Goal: Task Accomplishment & Management: Manage account settings

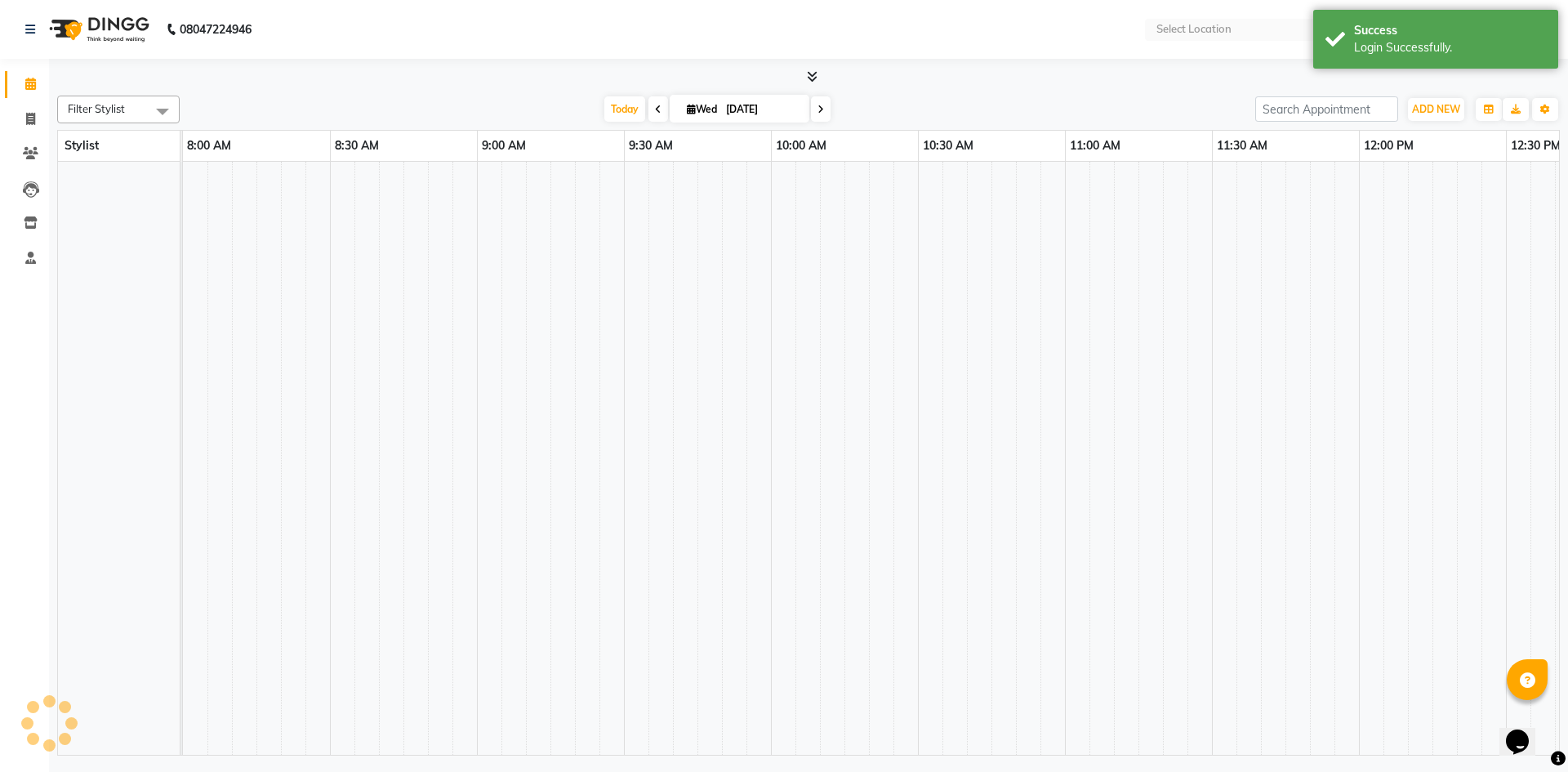
select select "en"
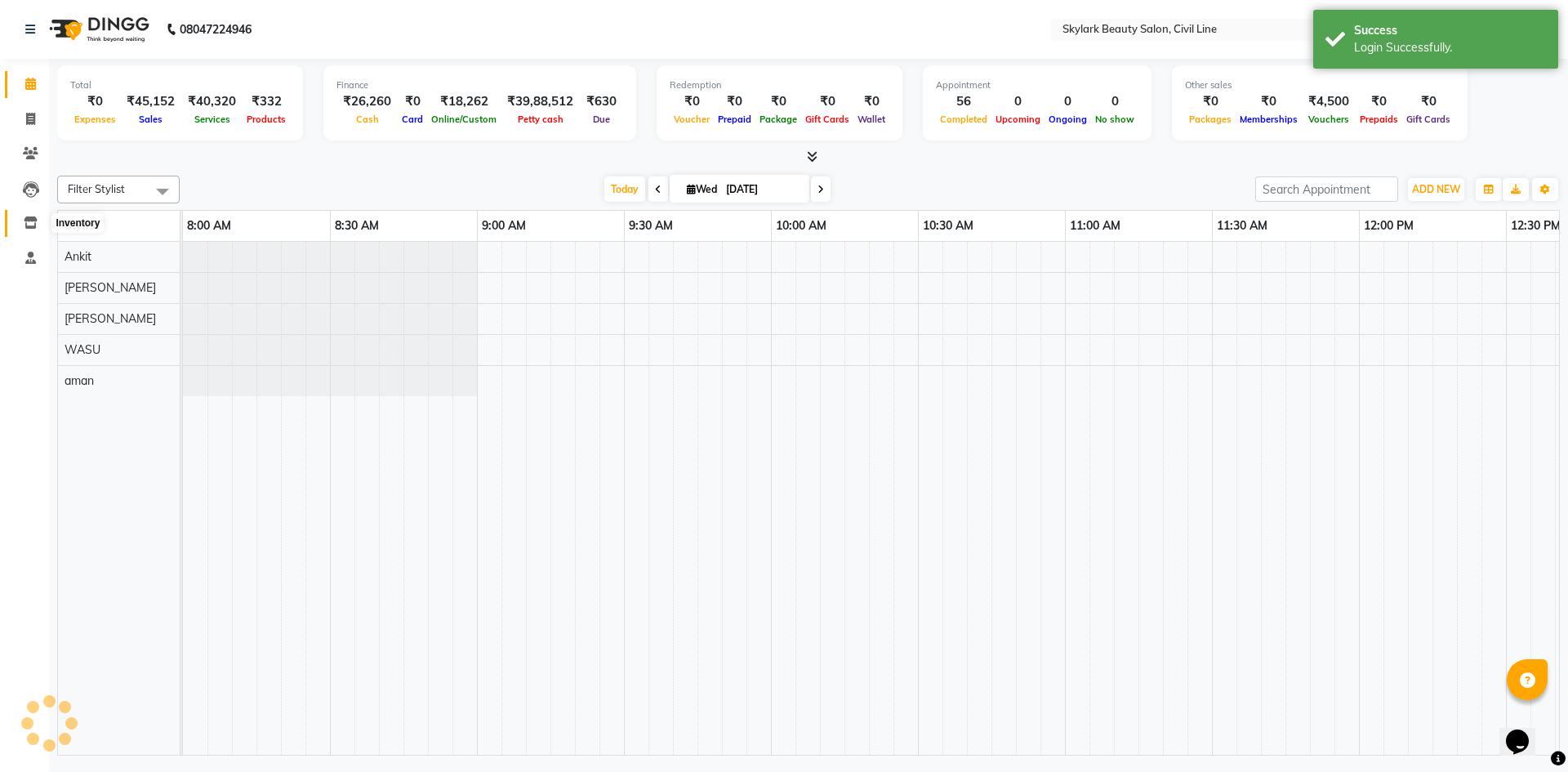
click at [28, 219] on icon at bounding box center [30, 223] width 14 height 12
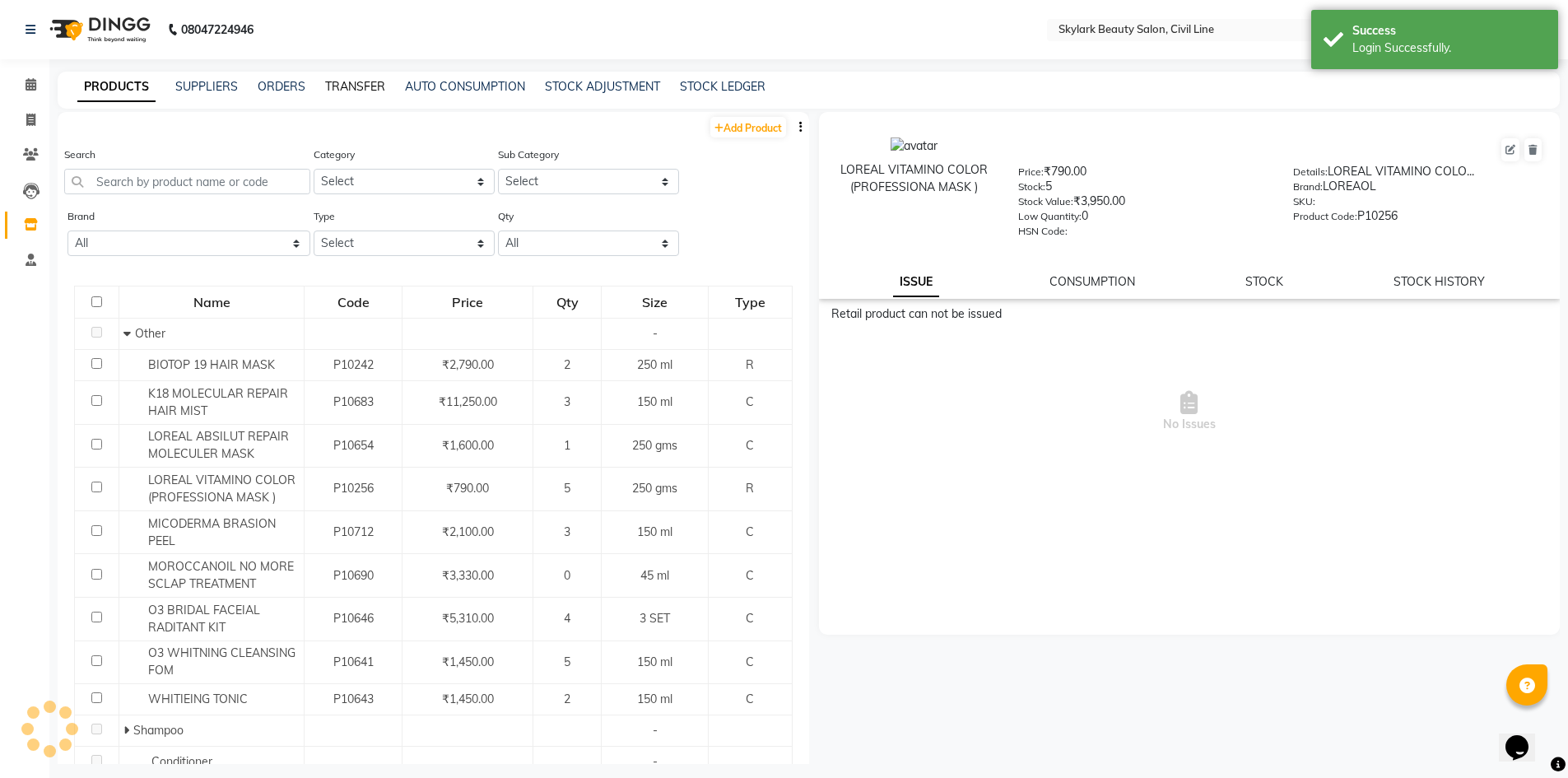
click at [352, 83] on link "TRANSFER" at bounding box center [355, 86] width 60 height 15
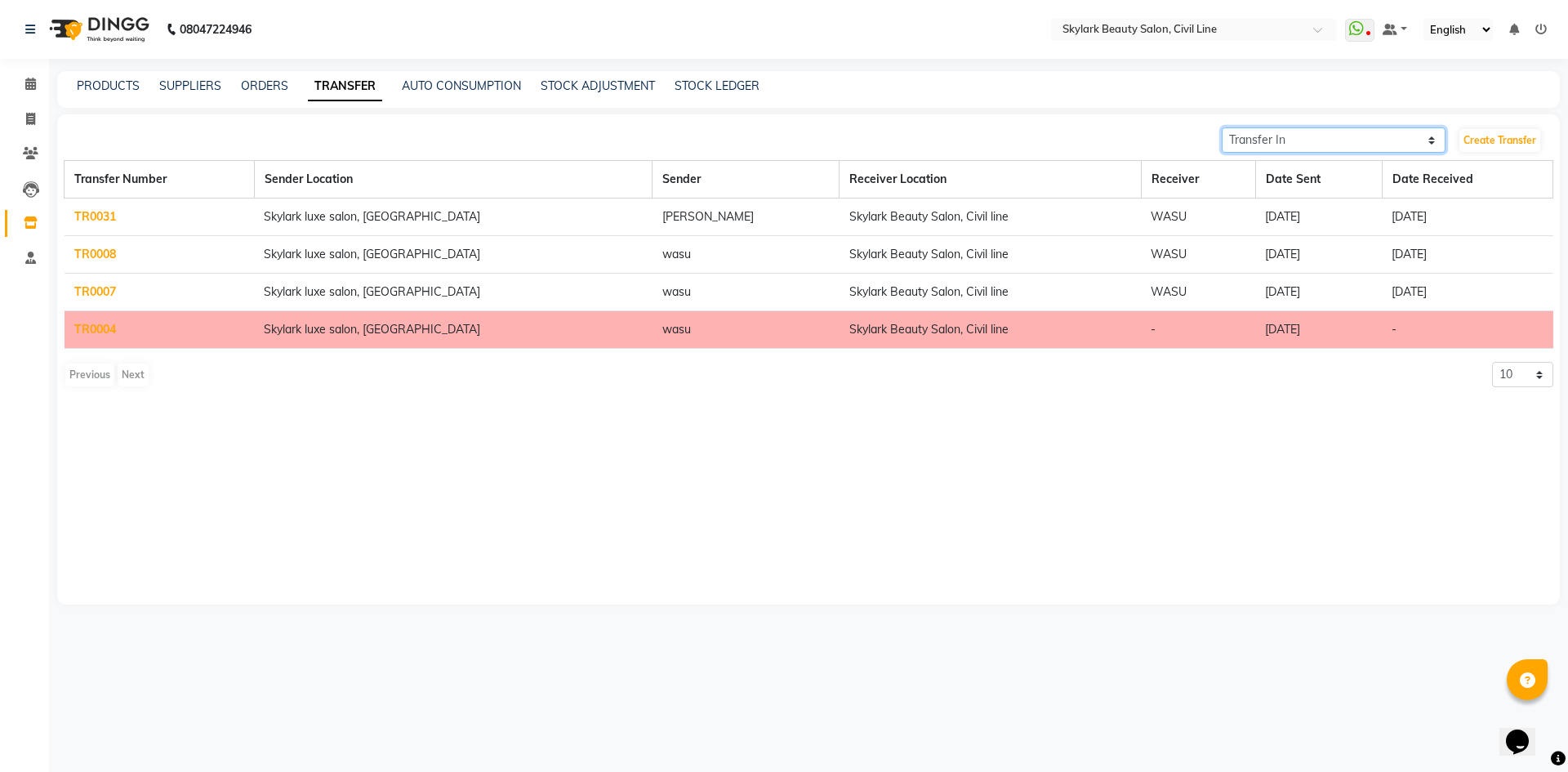
click at [1386, 141] on select "Transfer In Transfer Out" at bounding box center [1334, 140] width 224 height 25
select select "sender"
click at [1222, 128] on select "Transfer In Transfer Out" at bounding box center [1334, 140] width 224 height 25
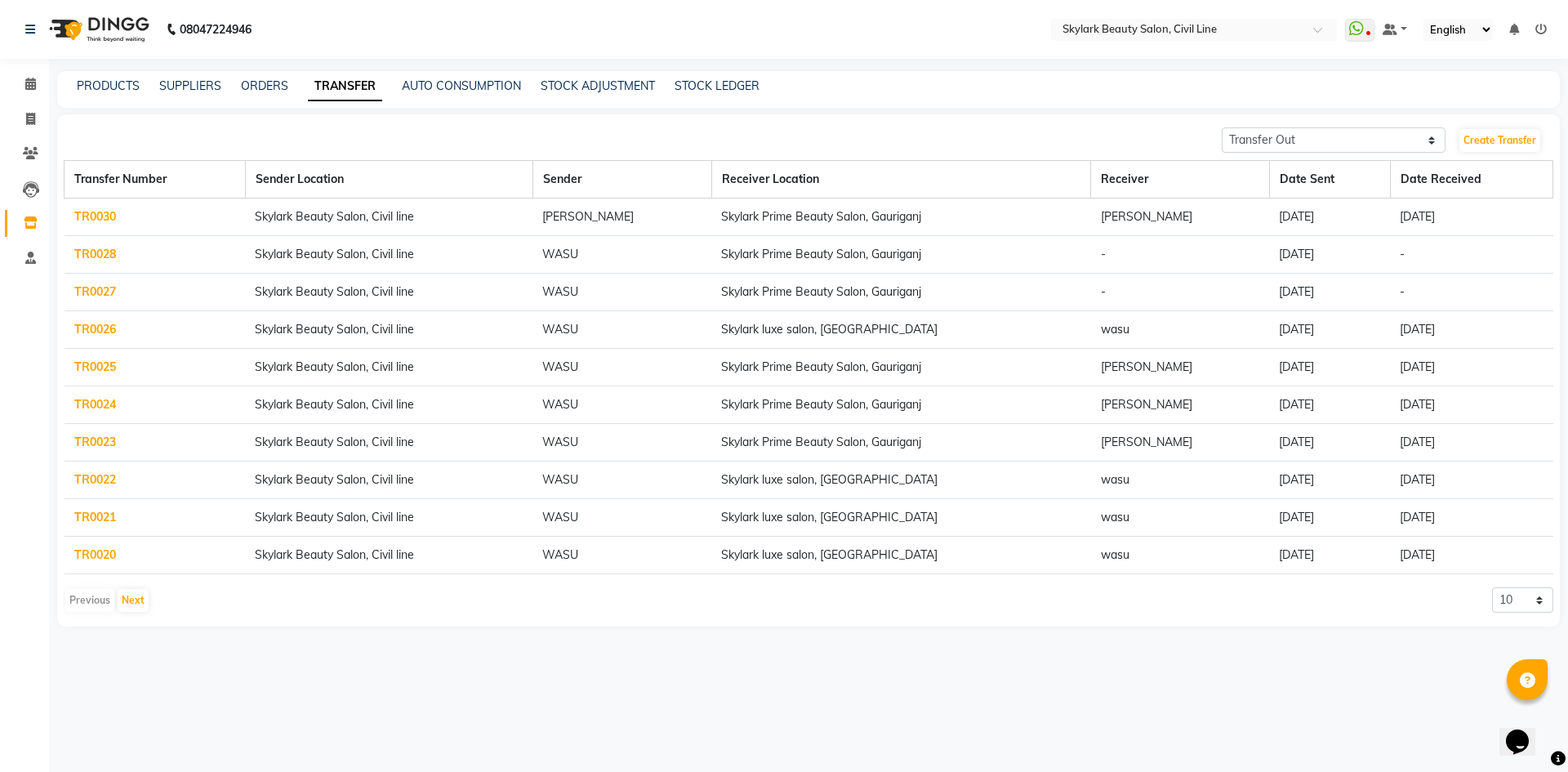
click at [82, 216] on link "TR0030" at bounding box center [95, 216] width 42 height 15
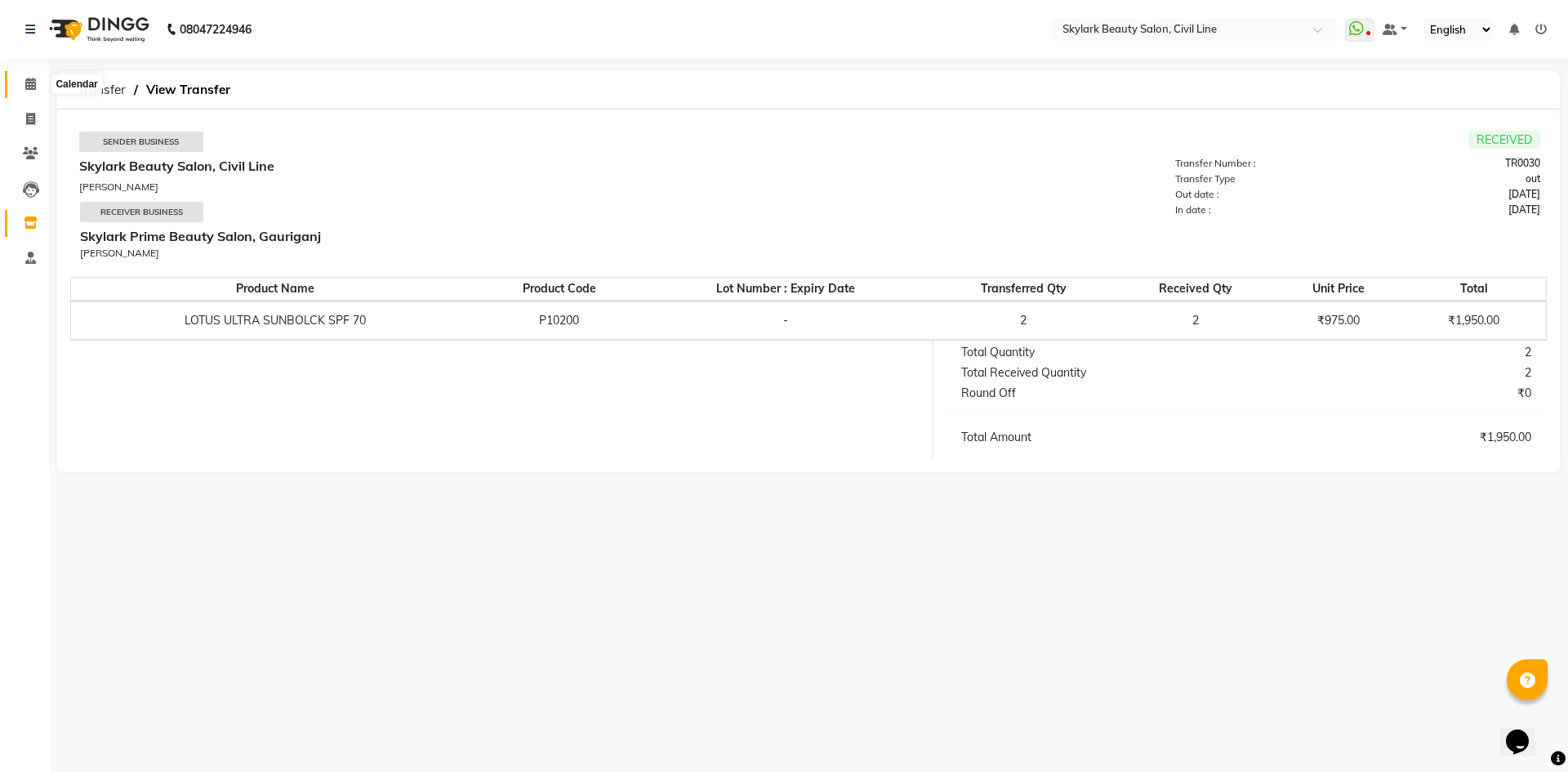
click at [31, 86] on icon at bounding box center [30, 83] width 10 height 12
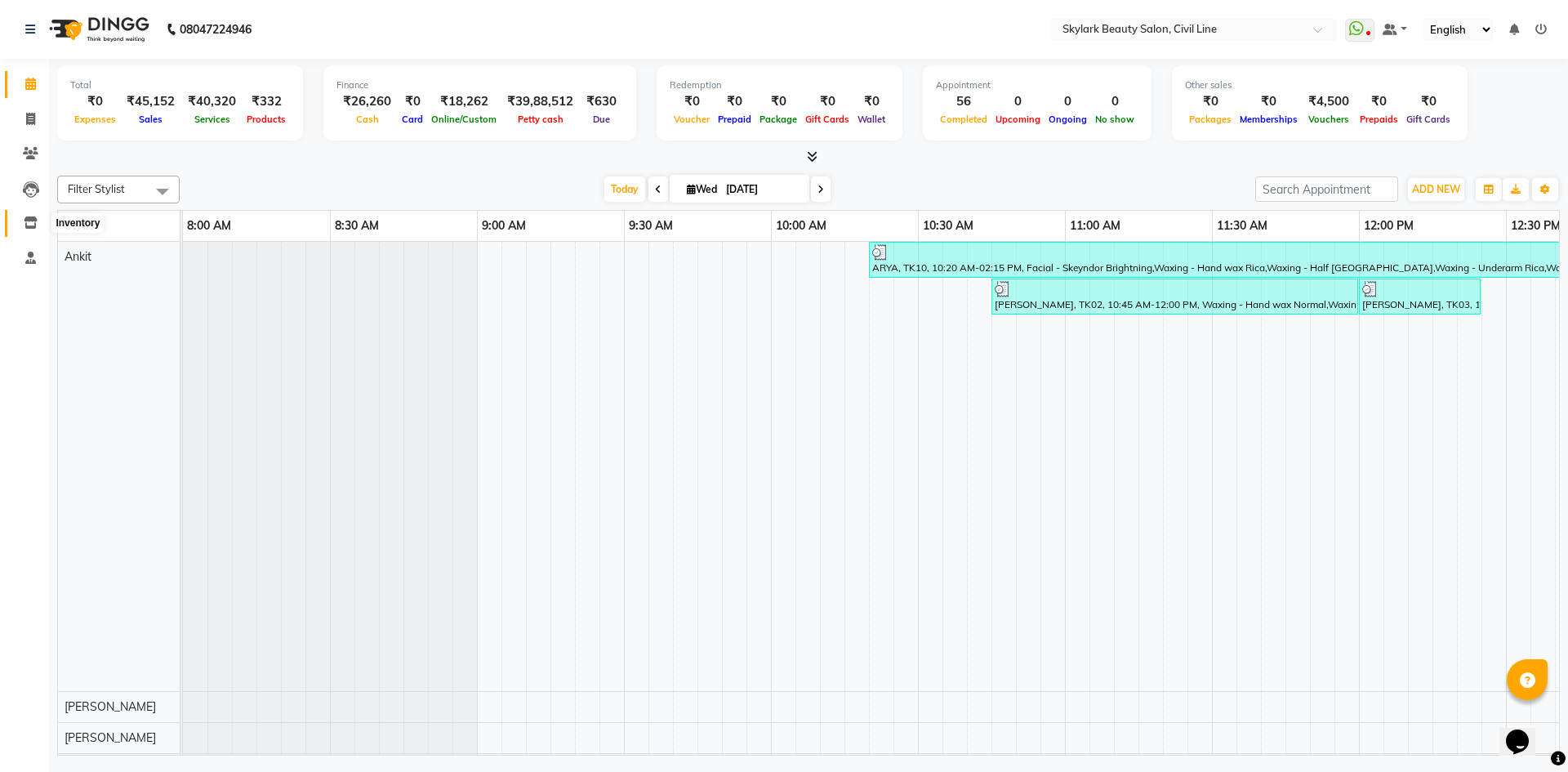
click at [34, 225] on icon at bounding box center [30, 223] width 14 height 12
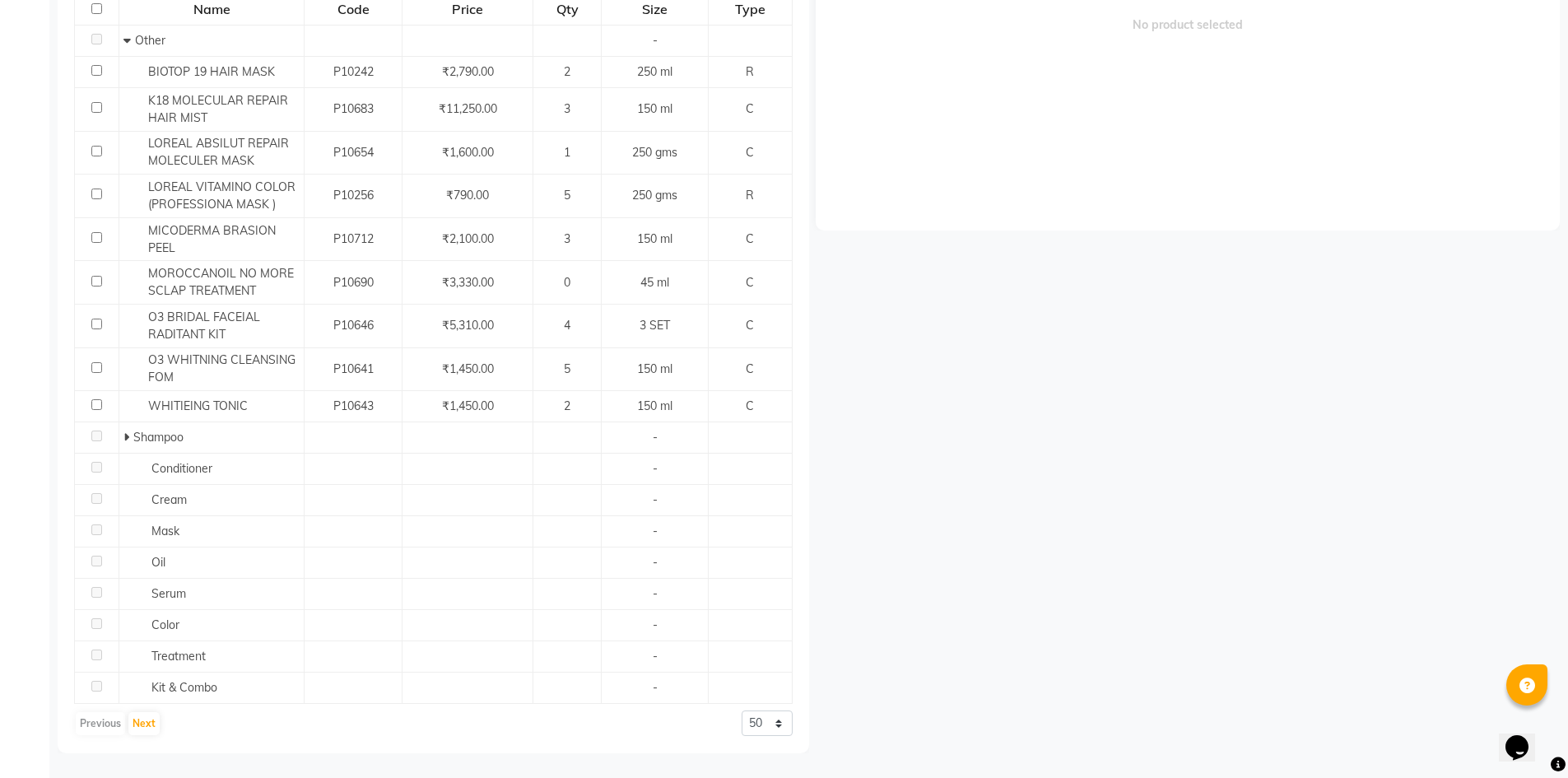
scroll to position [10, 0]
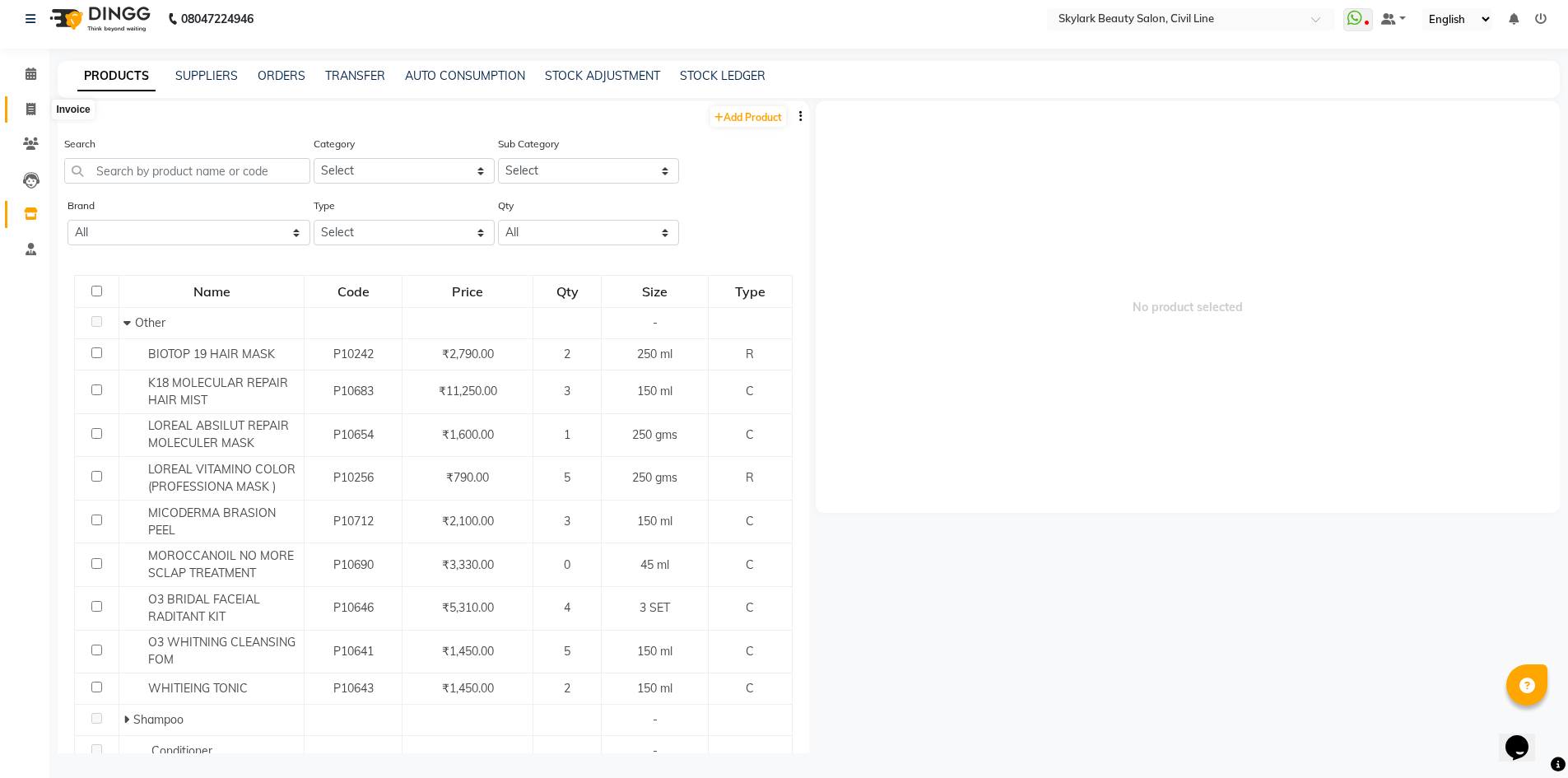
click at [30, 103] on icon at bounding box center [31, 109] width 9 height 12
select select "4588"
select select "service"
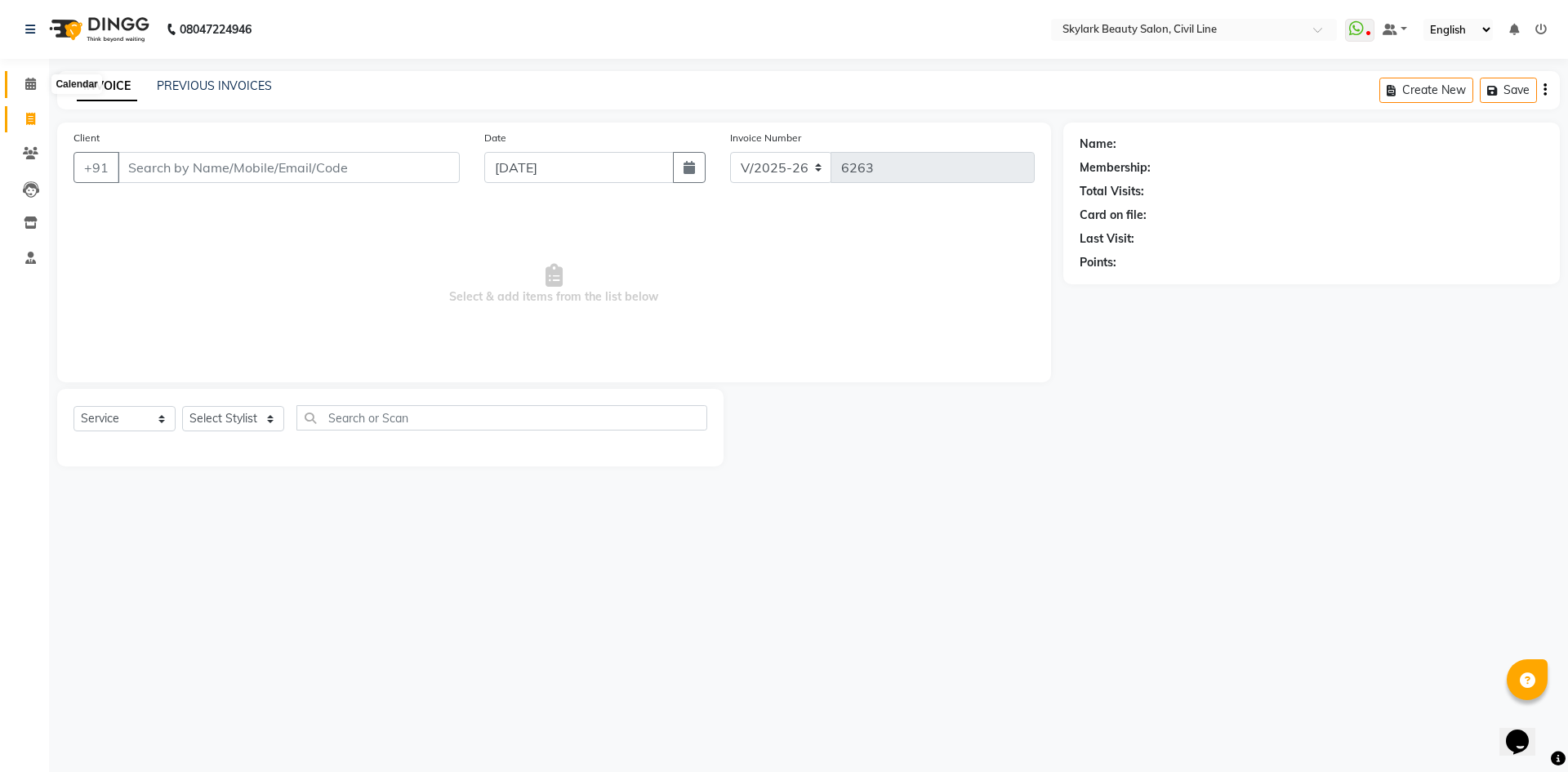
click at [28, 82] on icon at bounding box center [30, 83] width 10 height 12
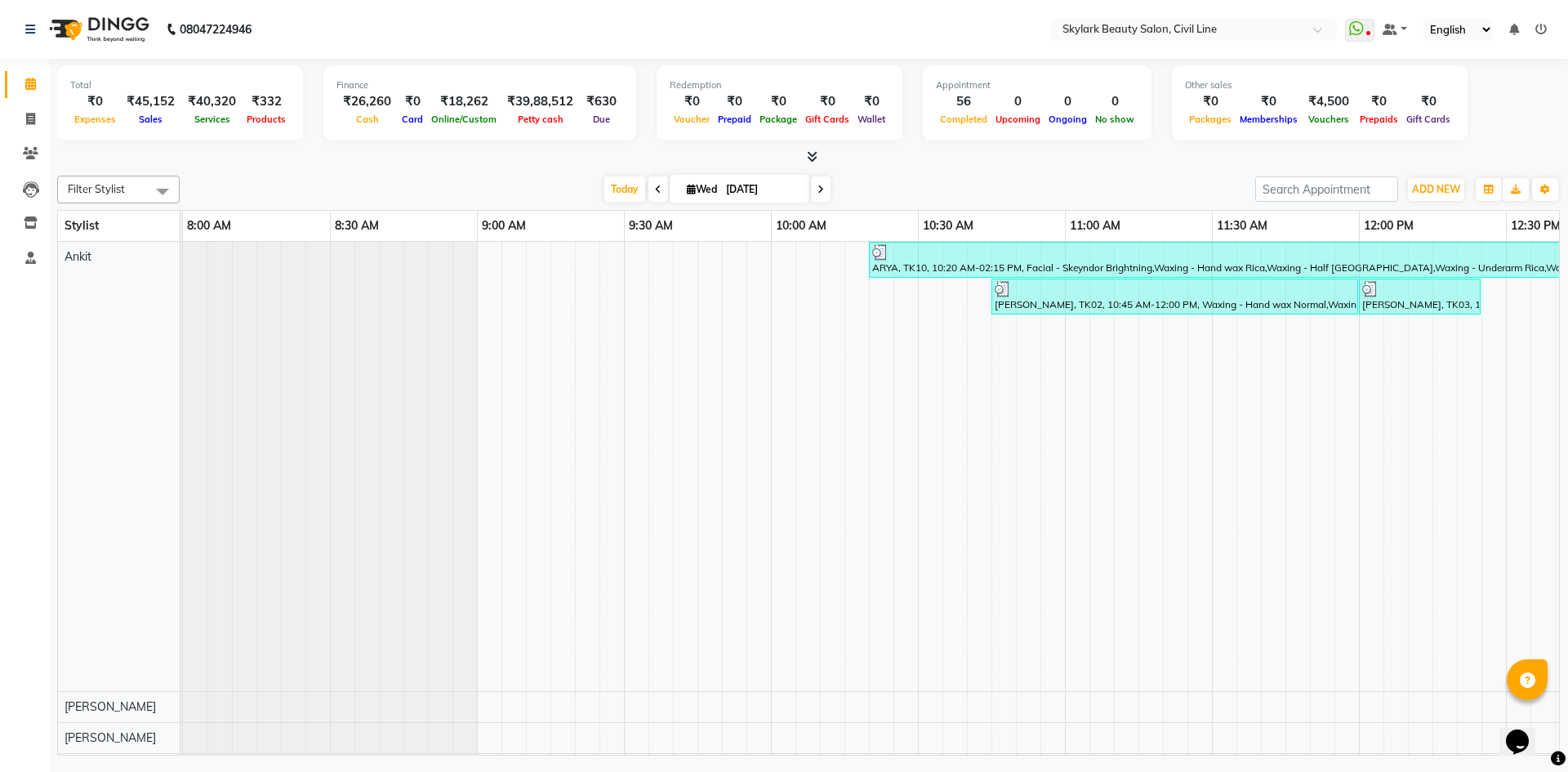
click at [1345, 36] on ul "WhatsApp Status ✕ Status: Disconnected Most Recent Message: [DATE] 07:33 PM Rec…" at bounding box center [1193, 29] width 302 height 22
click at [1538, 31] on icon at bounding box center [1540, 29] width 11 height 11
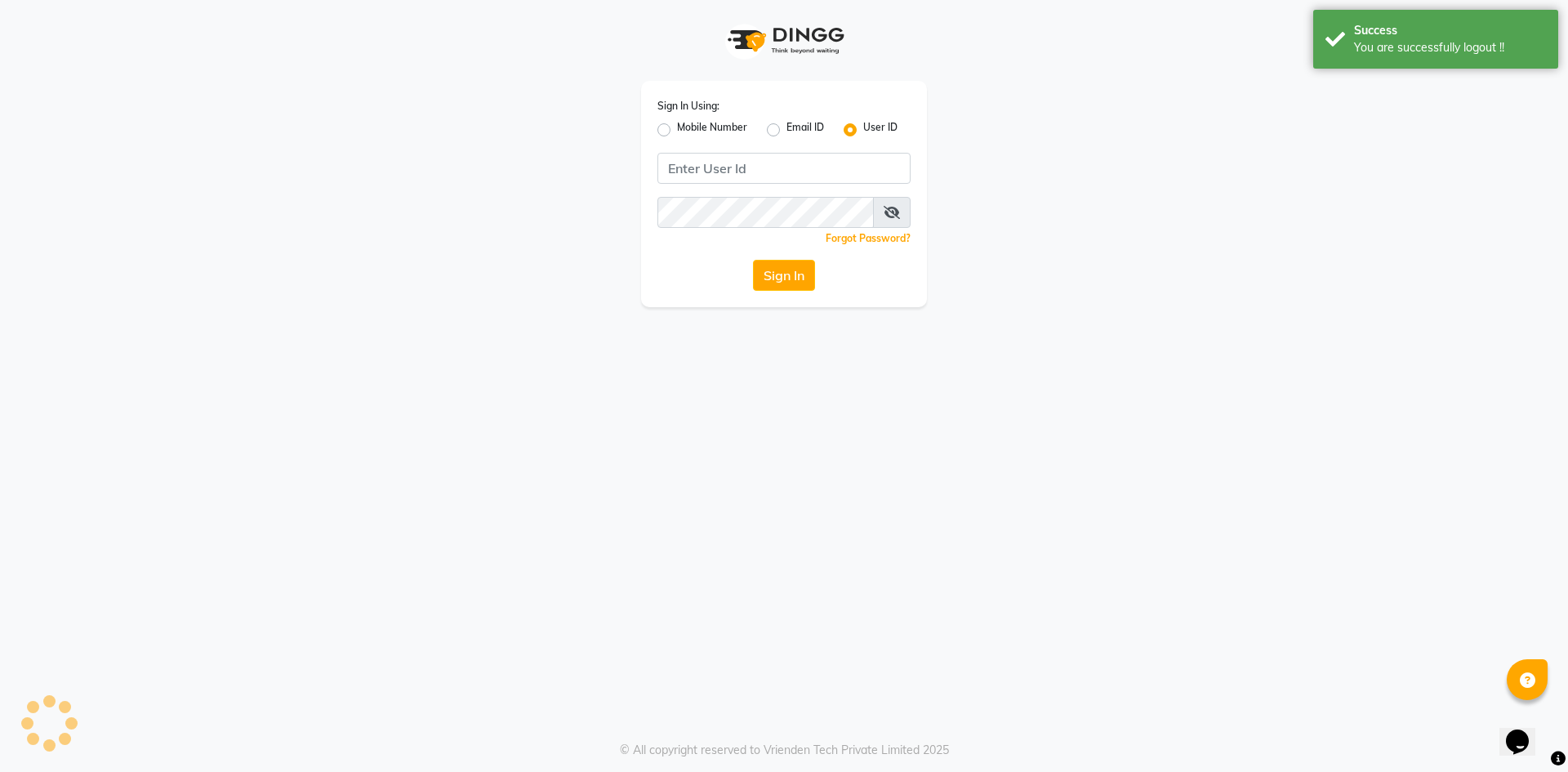
click at [1538, 31] on body "Sign In Using: Mobile Number Email ID User ID Remember me Forgot Password? Sign…" at bounding box center [784, 386] width 1568 height 772
